Goal: Download file/media

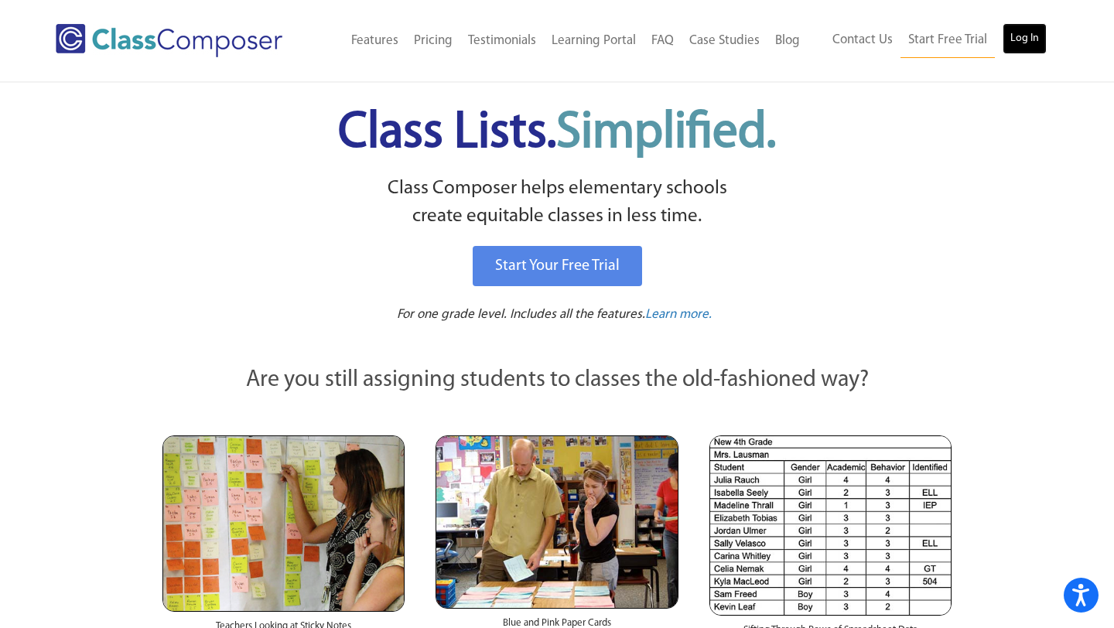
click at [1037, 40] on link "Log In" at bounding box center [1024, 38] width 44 height 31
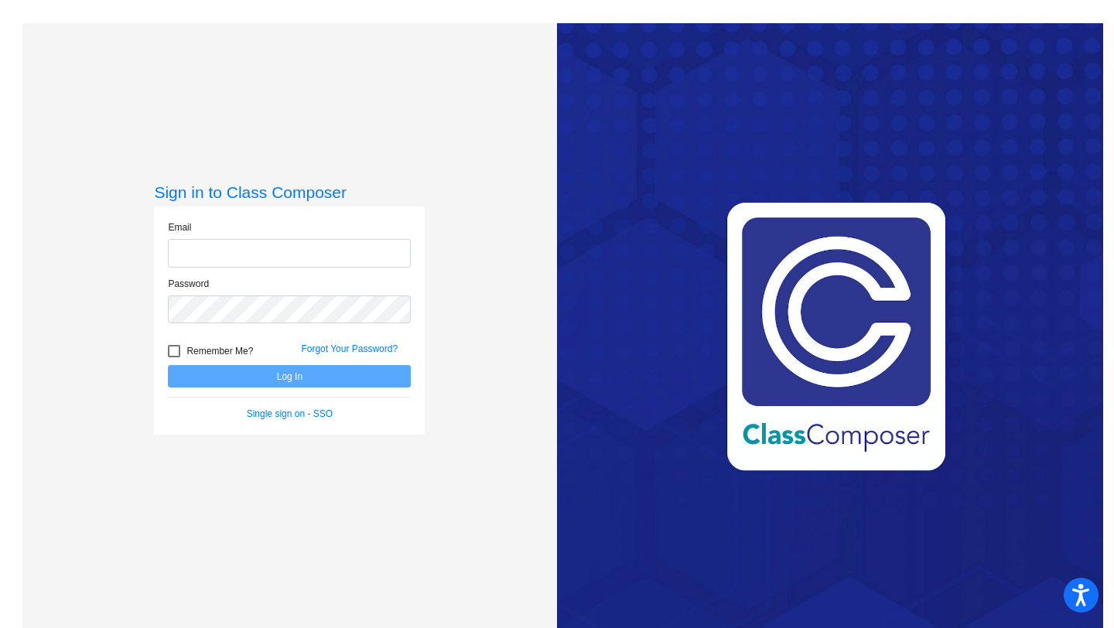
type input "garzaju@asf.edu.mx"
click at [168, 365] on button "Log In" at bounding box center [289, 376] width 243 height 22
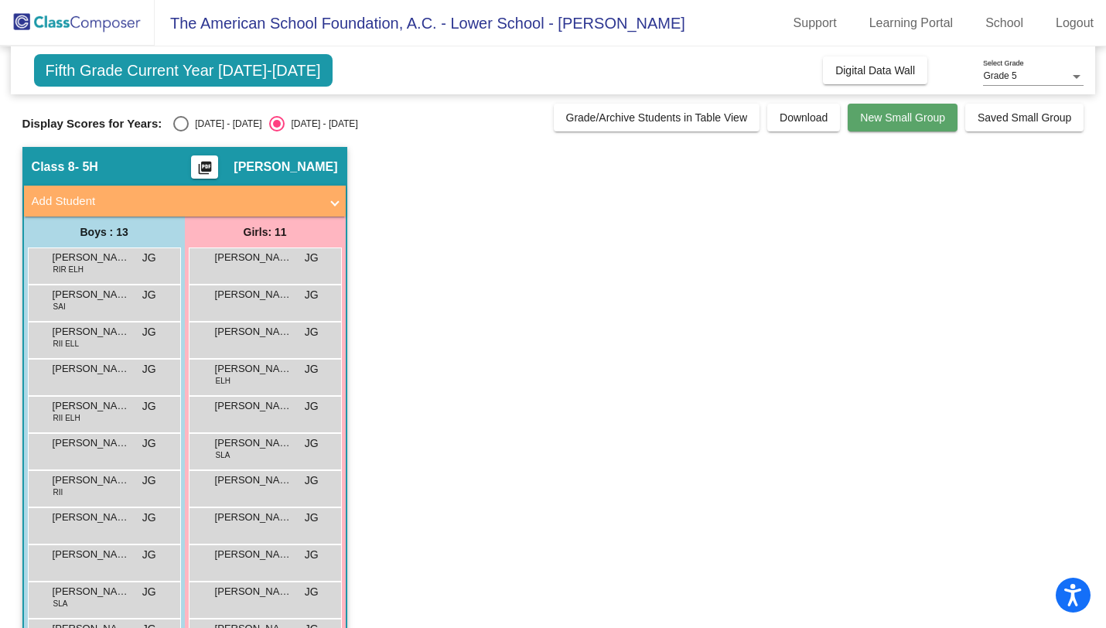
click at [882, 127] on button "New Small Group" at bounding box center [903, 118] width 110 height 28
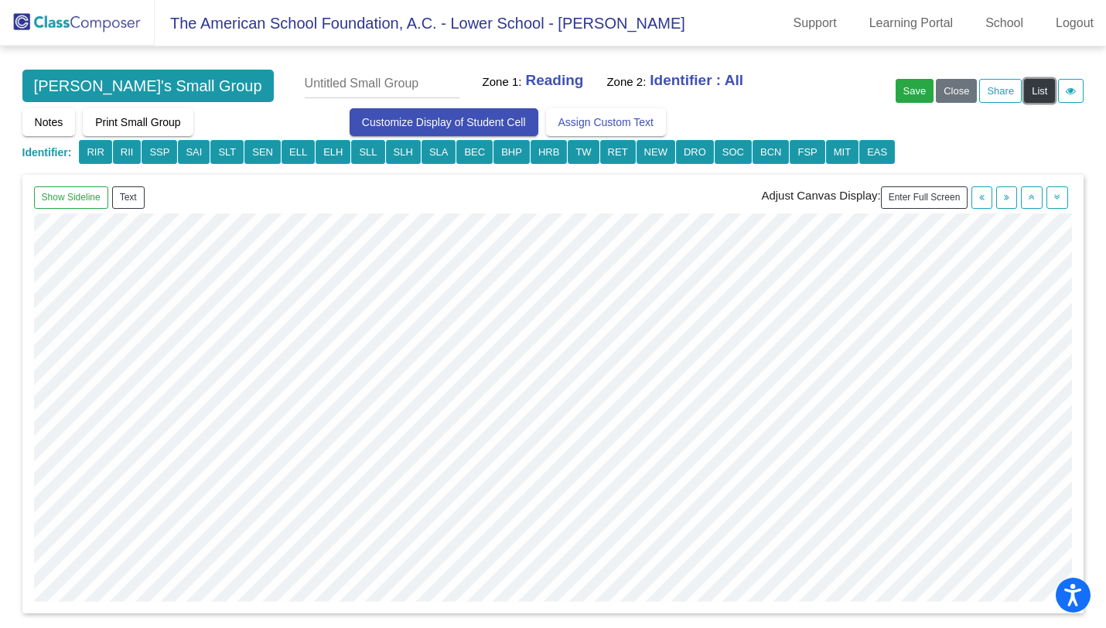
click at [1037, 88] on button "List" at bounding box center [1039, 91] width 31 height 24
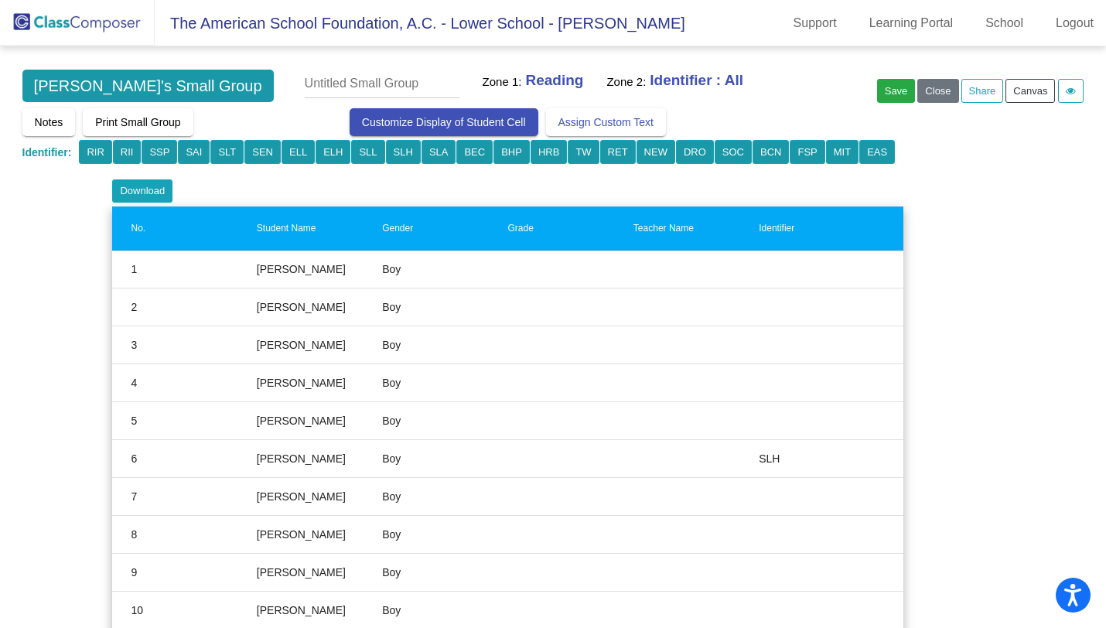
click at [84, 87] on span "Juan's Small Group" at bounding box center [147, 86] width 251 height 32
click at [69, 23] on img at bounding box center [77, 23] width 155 height 46
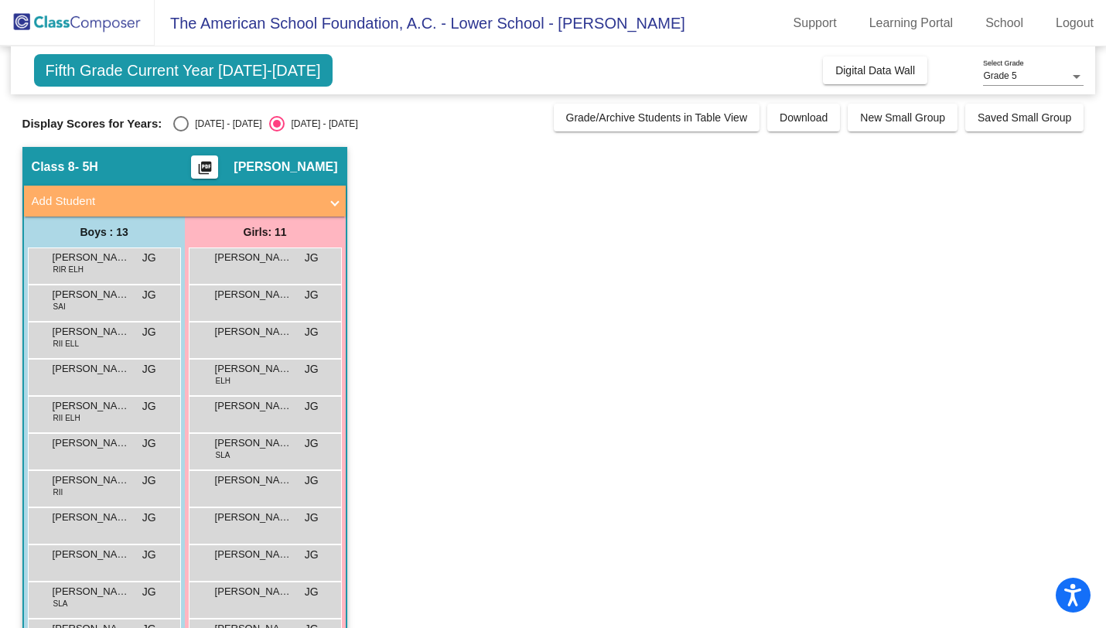
click at [1013, 68] on div "Grade 5 Select Grade" at bounding box center [1033, 73] width 101 height 26
click at [1013, 68] on span "Grade 5" at bounding box center [1033, 77] width 101 height 28
click at [756, 326] on app-classroom "Class 8 - 5H picture_as_pdf Juan Garza Add Student First Name Last Name Student…" at bounding box center [553, 451] width 1062 height 608
click at [324, 200] on span "Add Student" at bounding box center [182, 202] width 300 height 18
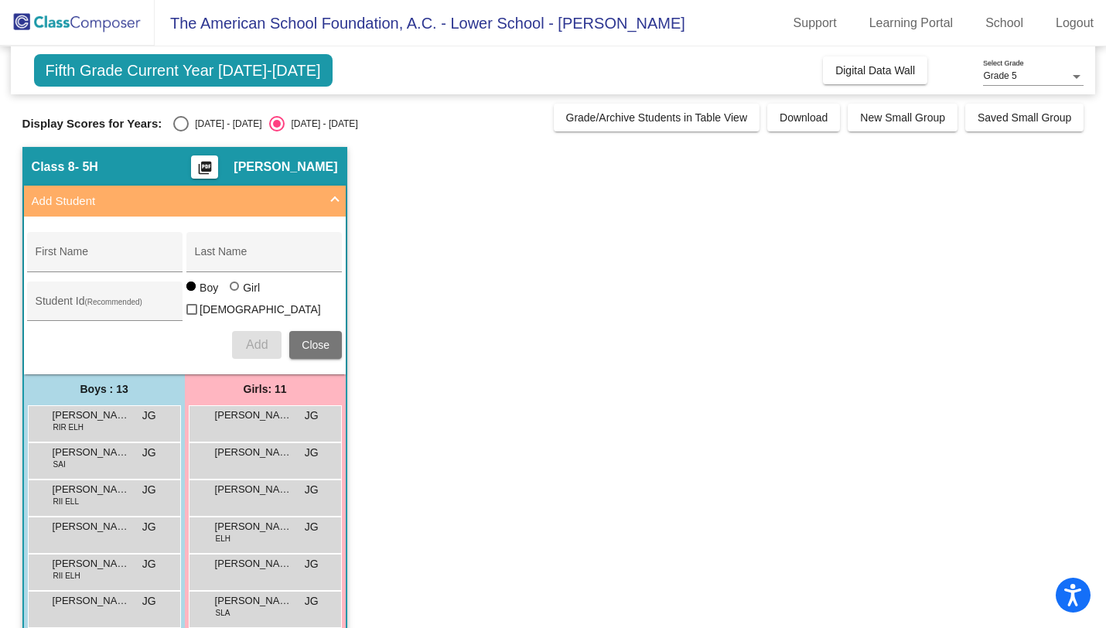
click at [324, 200] on span "Add Student" at bounding box center [182, 202] width 300 height 18
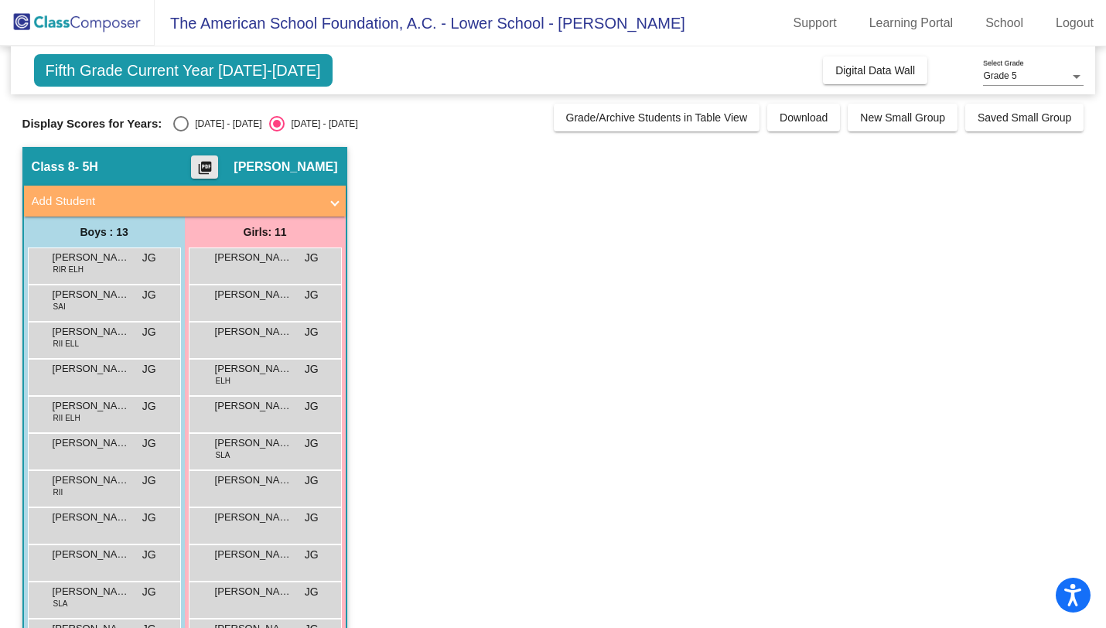
click at [214, 162] on mat-icon "picture_as_pdf" at bounding box center [205, 171] width 19 height 22
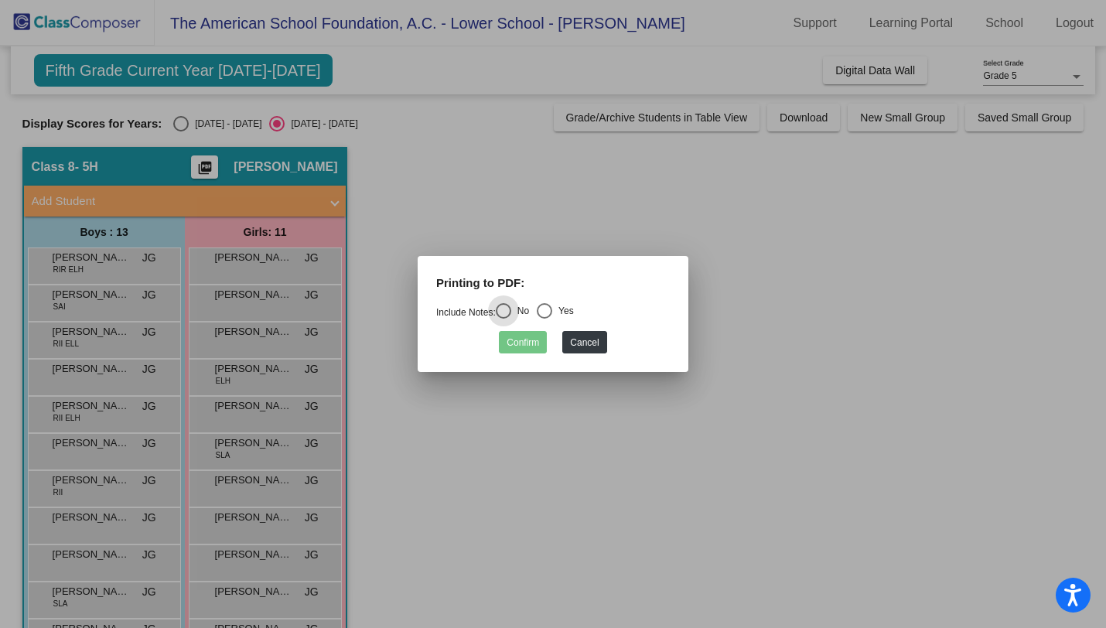
click at [552, 312] on div "Select an option" at bounding box center [544, 310] width 15 height 15
click at [544, 319] on input "Yes" at bounding box center [544, 319] width 1 height 1
radio input "true"
click at [518, 333] on button "Confirm" at bounding box center [523, 342] width 48 height 22
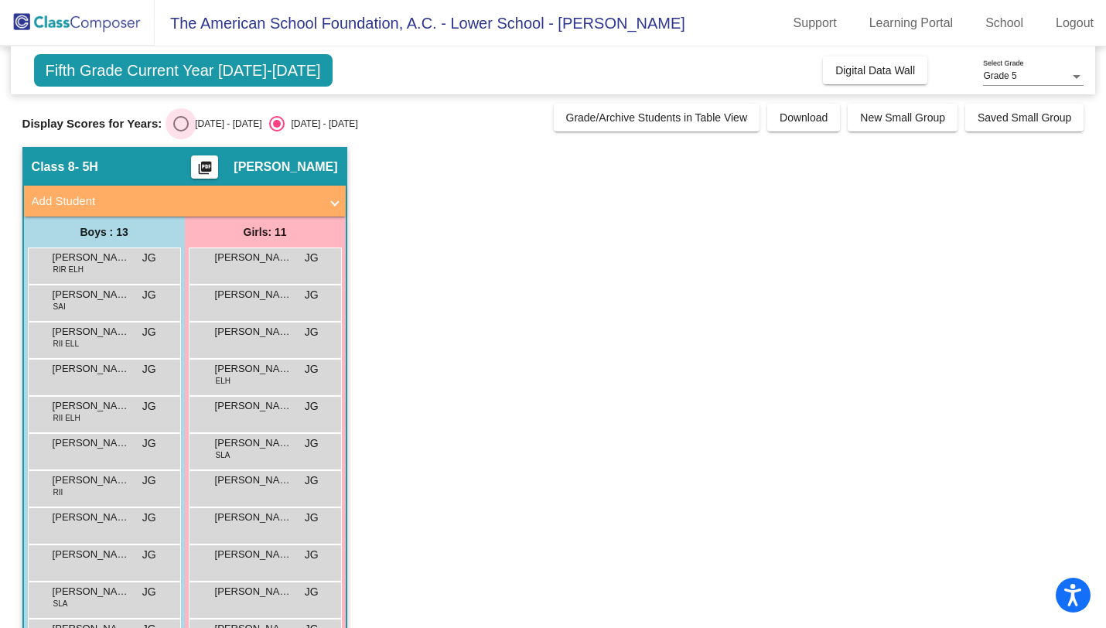
click at [183, 118] on div "Select an option" at bounding box center [180, 123] width 15 height 15
click at [181, 131] on input "2024 - 2025" at bounding box center [180, 131] width 1 height 1
radio input "true"
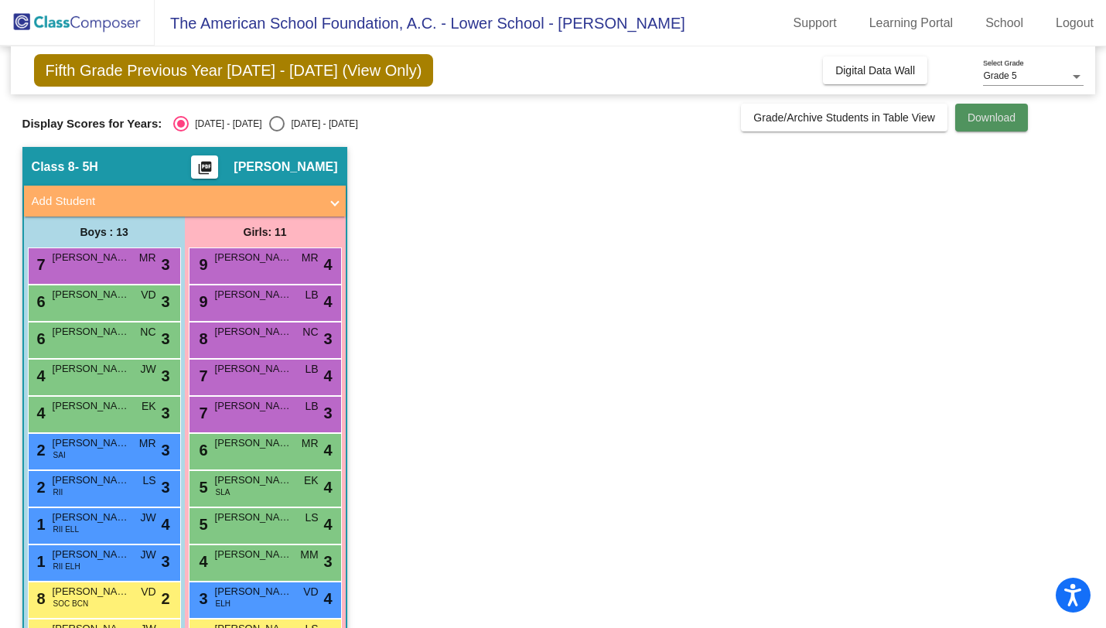
click at [991, 121] on span "Download" at bounding box center [991, 117] width 48 height 12
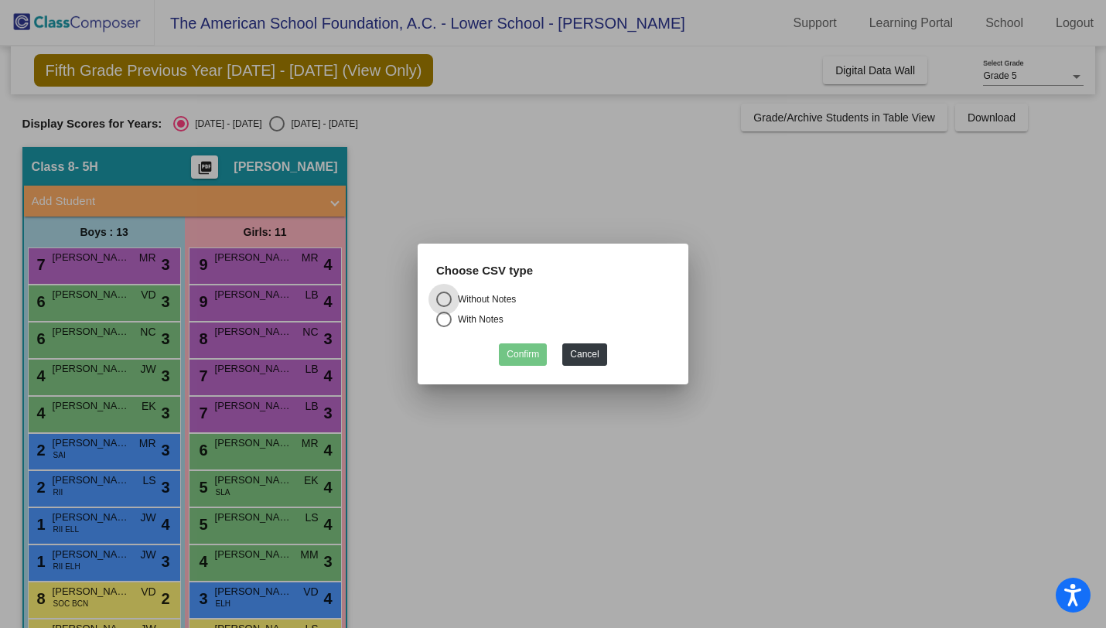
click at [463, 316] on div "With Notes" at bounding box center [478, 319] width 52 height 14
click at [444, 327] on input "With Notes" at bounding box center [443, 327] width 1 height 1
radio input "true"
click at [530, 353] on button "Confirm" at bounding box center [523, 354] width 48 height 22
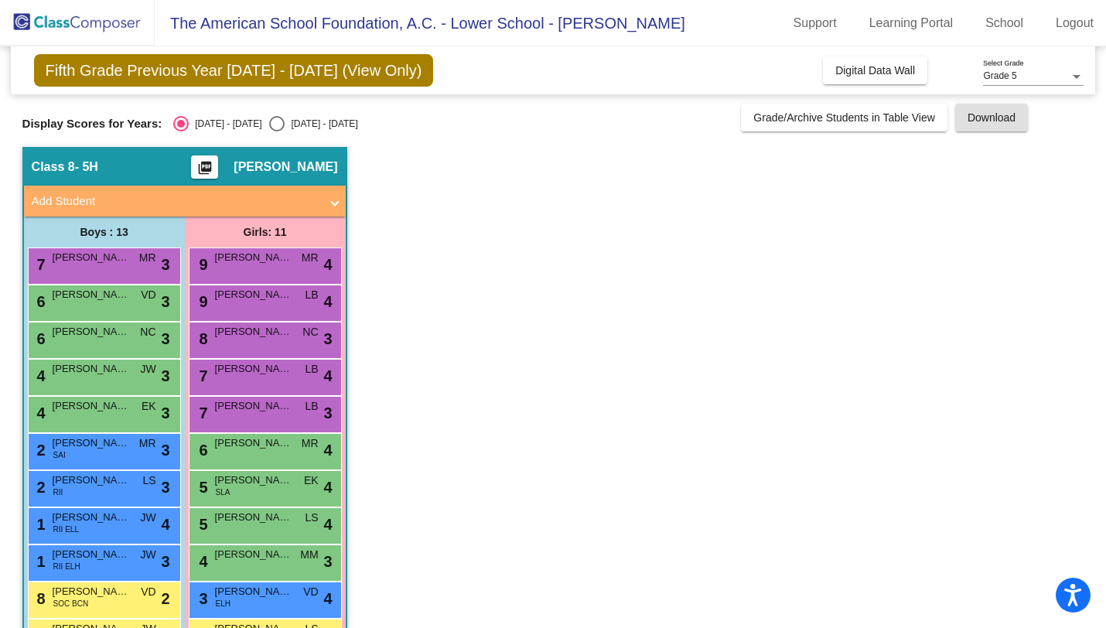
click at [530, 316] on app-classroom "Class 8 - 5H picture_as_pdf Juan Garza Add Student First Name Last Name Student…" at bounding box center [553, 451] width 1062 height 608
click at [214, 172] on mat-icon "picture_as_pdf" at bounding box center [205, 171] width 19 height 22
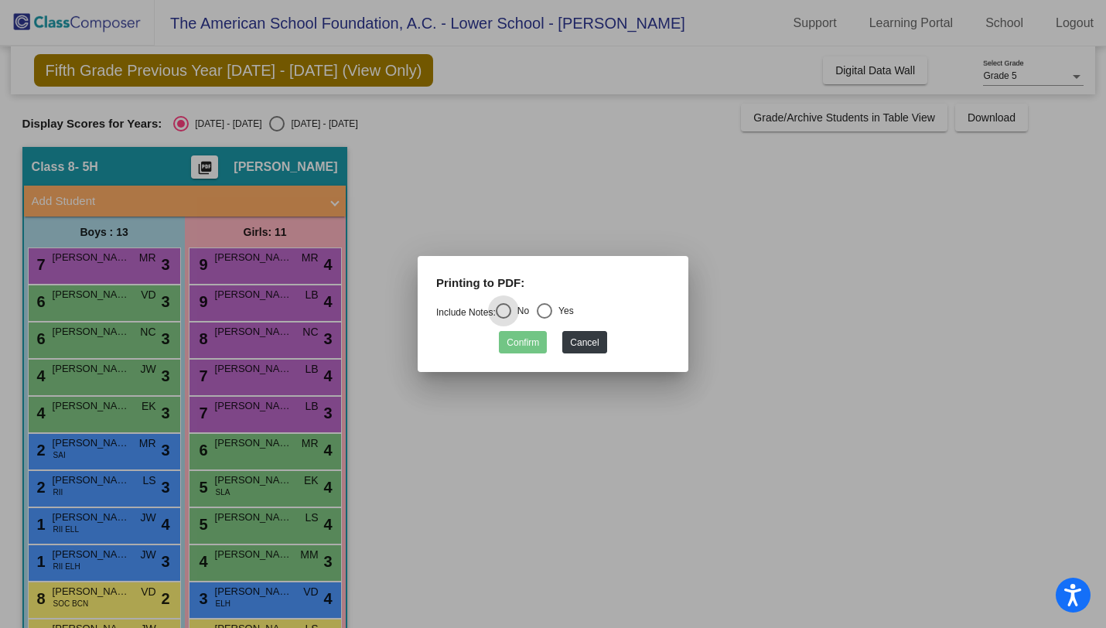
click at [551, 314] on div "Select an option" at bounding box center [544, 310] width 15 height 15
click at [544, 319] on input "Yes" at bounding box center [544, 319] width 1 height 1
radio input "true"
drag, startPoint x: 571, startPoint y: 339, endPoint x: 574, endPoint y: 291, distance: 48.0
click at [574, 291] on form "Printing to PDF: Include Notes: No Yes Confirm Cancel" at bounding box center [553, 315] width 234 height 80
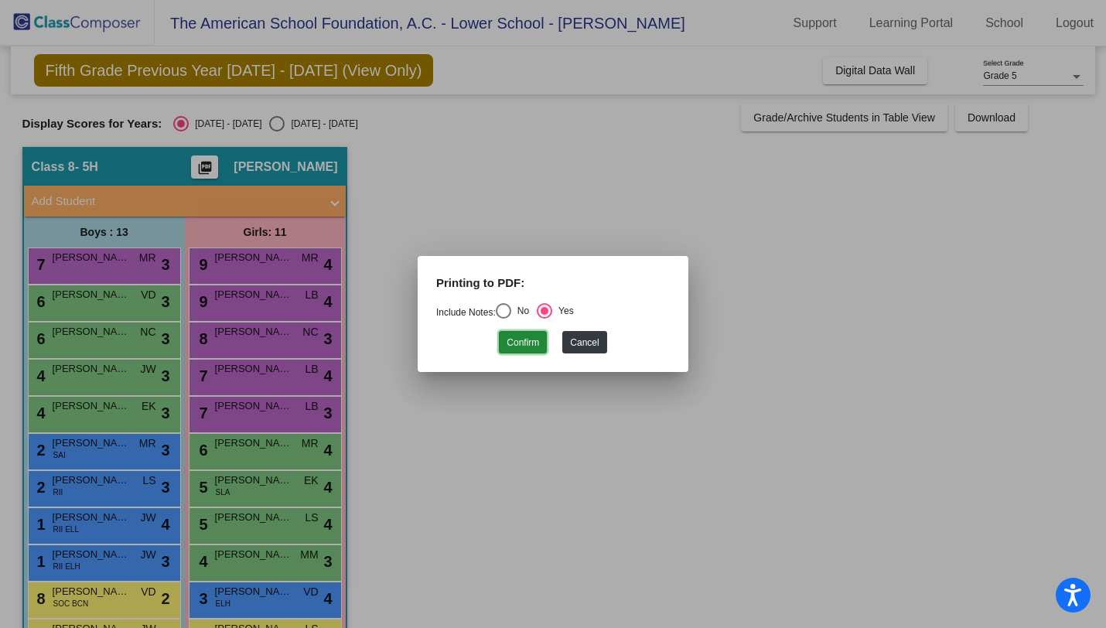
click at [537, 333] on button "Confirm" at bounding box center [523, 342] width 48 height 22
